Goal: Check status: Check status

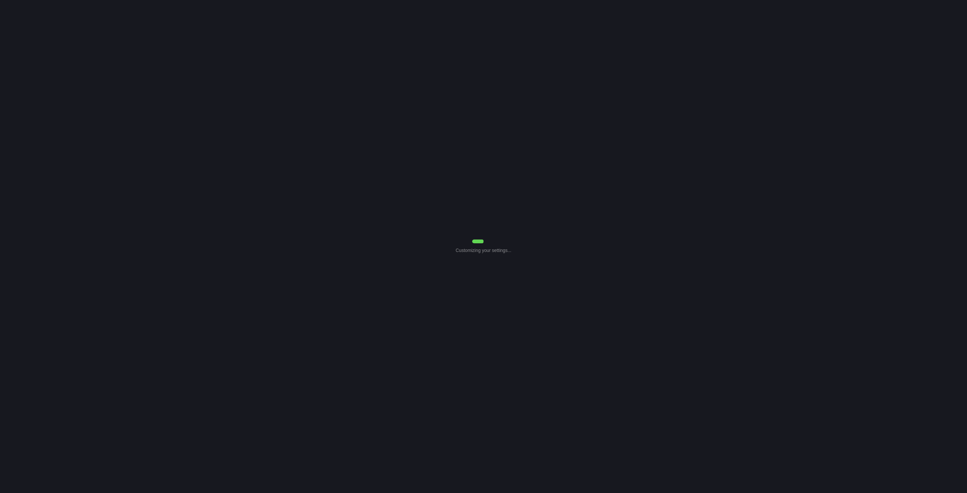
select select "0"
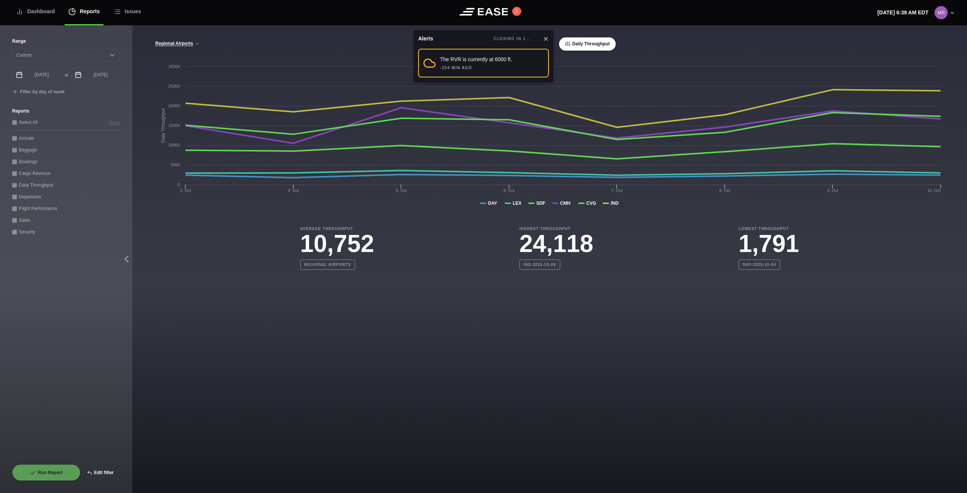
click at [103, 474] on button "Edit filter" at bounding box center [100, 472] width 40 height 17
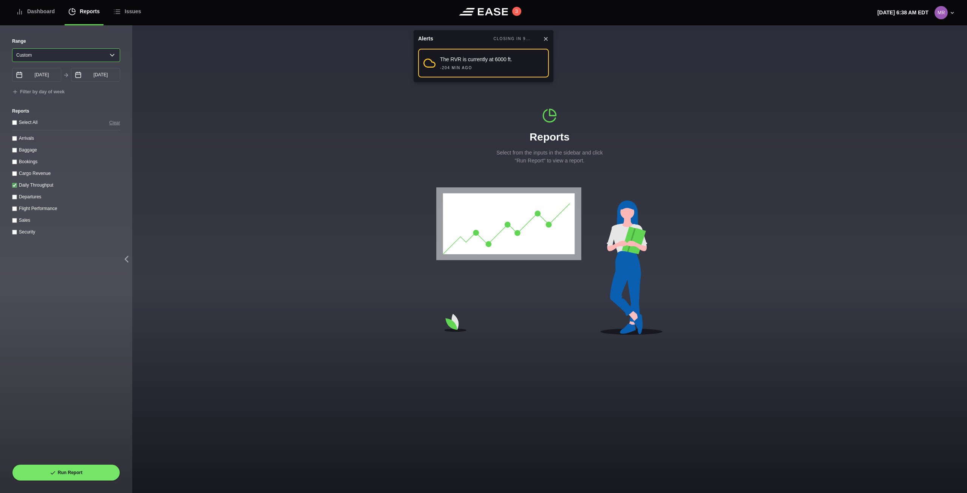
click at [101, 52] on select "[DATE] Last 7 days Last 14 days Last 30 days Last 6 weeks Custom" at bounding box center [66, 55] width 108 height 14
select select "7"
click at [12, 48] on select "[DATE] Last 7 days Last 14 days Last 30 days Last 6 weeks Custom" at bounding box center [66, 55] width 108 height 14
type input "[DATE]"
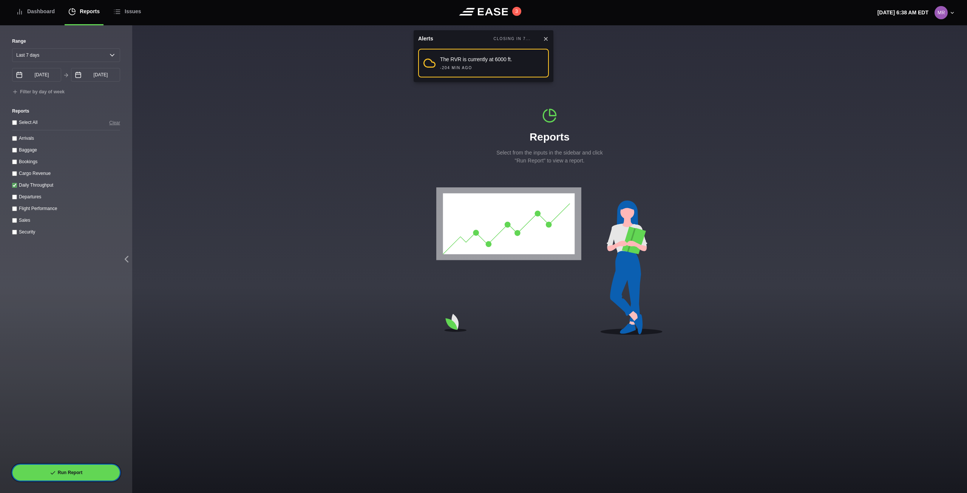
click at [97, 474] on button "Run Report" at bounding box center [66, 472] width 108 height 17
select select "7"
